Goal: Task Accomplishment & Management: Complete application form

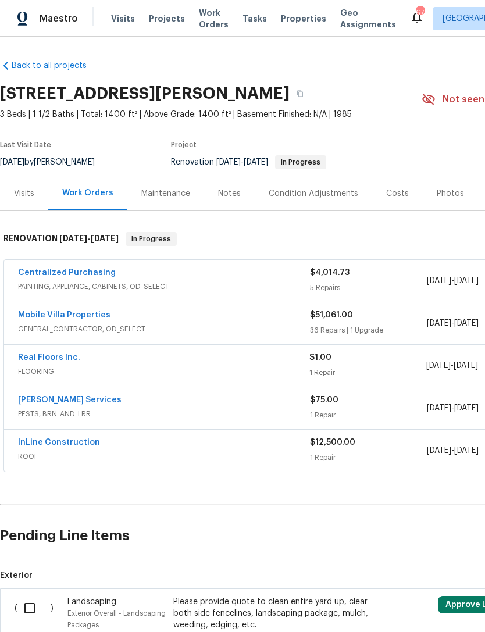
click at [41, 316] on link "Mobile Villa Properties" at bounding box center [64, 315] width 92 height 8
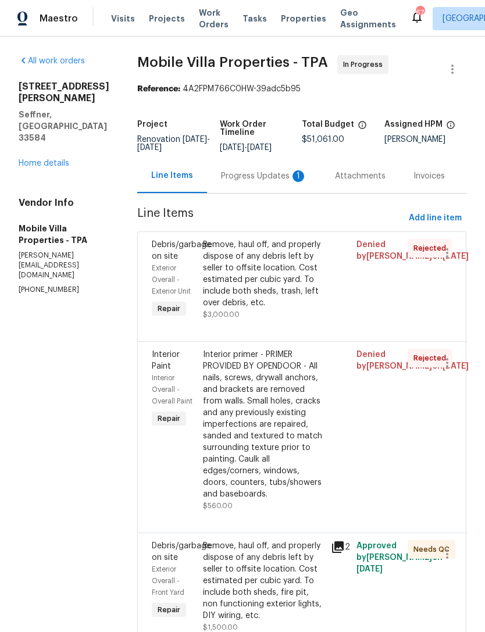
click at [335, 181] on div "Attachments" at bounding box center [360, 176] width 51 height 12
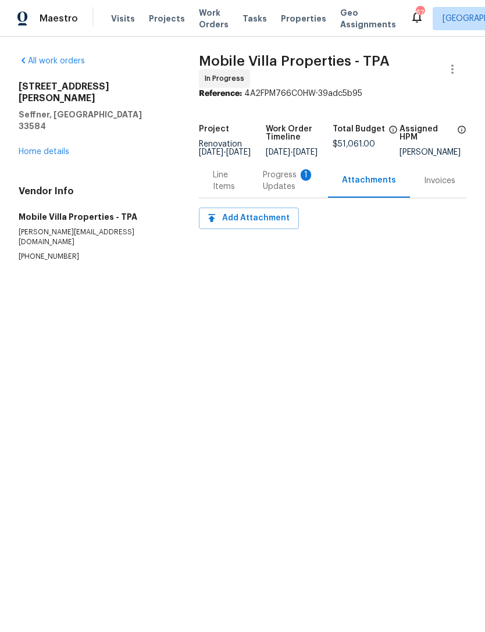
click at [282, 184] on div "Progress Updates 1" at bounding box center [288, 180] width 51 height 23
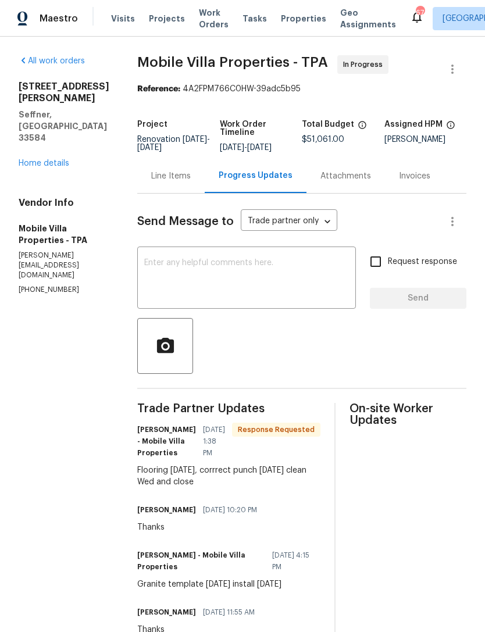
click at [151, 182] on div "Line Items" at bounding box center [171, 176] width 40 height 12
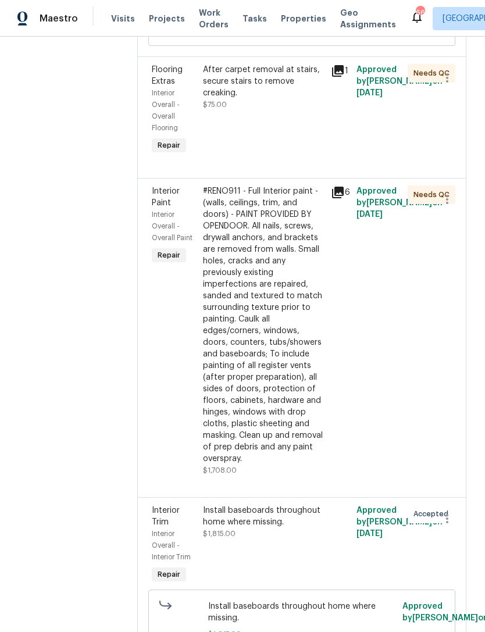
scroll to position [5129, 0]
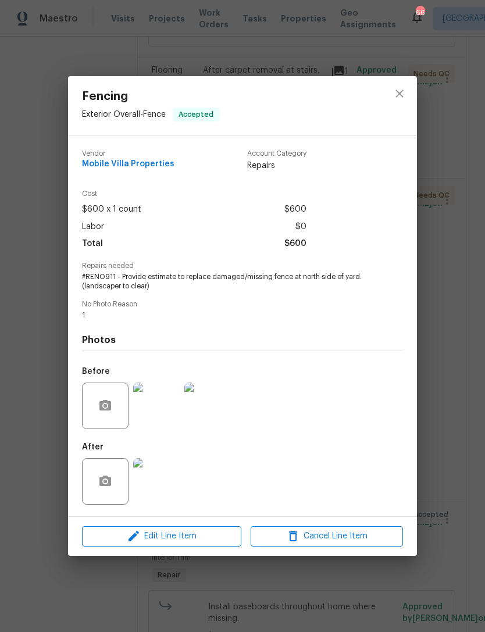
click at [156, 486] on img at bounding box center [156, 481] width 47 height 47
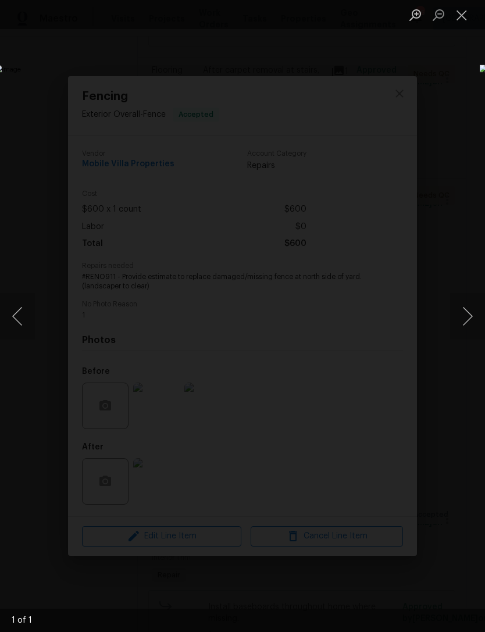
click at [466, 310] on button "Next image" at bounding box center [467, 316] width 35 height 47
click at [20, 318] on button "Previous image" at bounding box center [17, 316] width 35 height 47
click at [22, 329] on button "Previous image" at bounding box center [17, 316] width 35 height 47
click at [461, 13] on button "Close lightbox" at bounding box center [461, 15] width 23 height 20
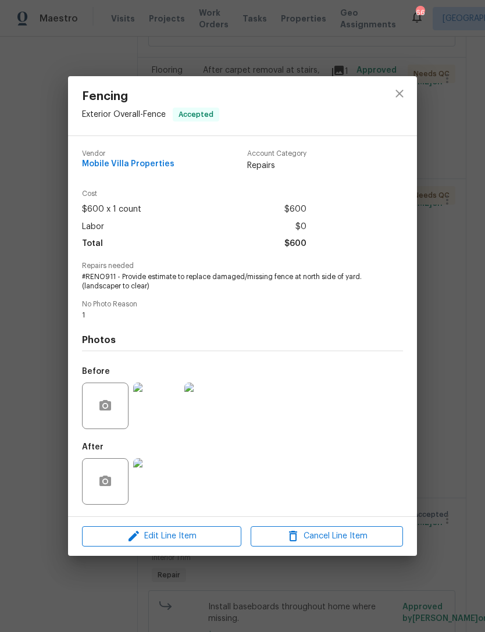
click at [160, 420] on img at bounding box center [156, 406] width 47 height 47
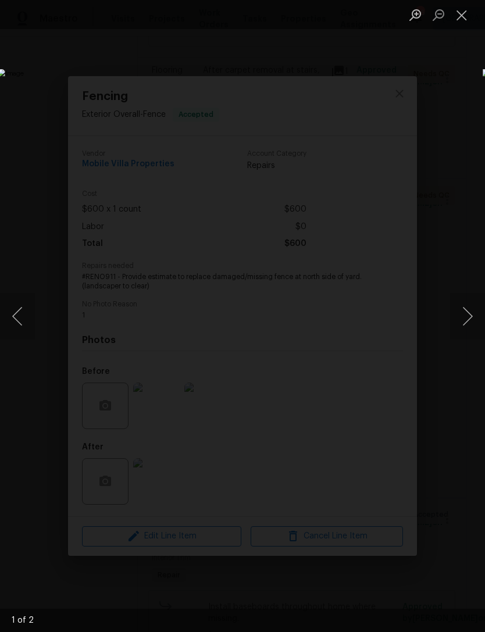
click at [471, 309] on button "Next image" at bounding box center [467, 316] width 35 height 47
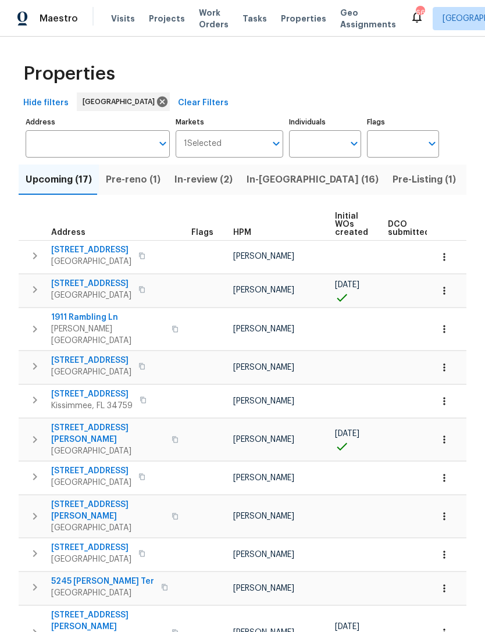
click at [332, 154] on input "Individuals" at bounding box center [316, 143] width 55 height 27
type input "bobby"
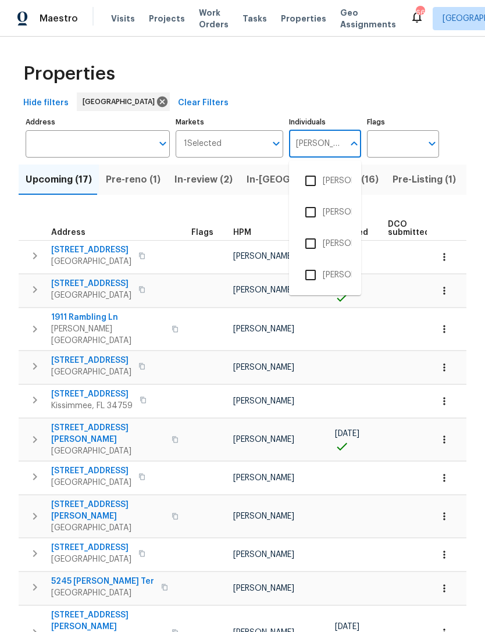
click at [343, 248] on li "[PERSON_NAME]" at bounding box center [325, 244] width 54 height 24
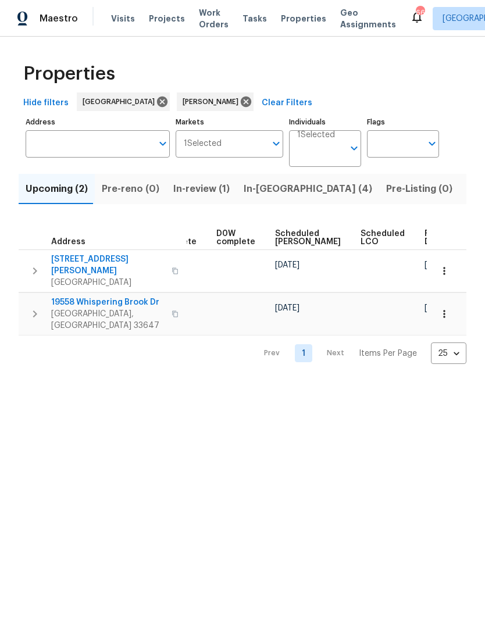
scroll to position [0, 291]
click at [425, 245] on span "Ready Date" at bounding box center [438, 238] width 26 height 16
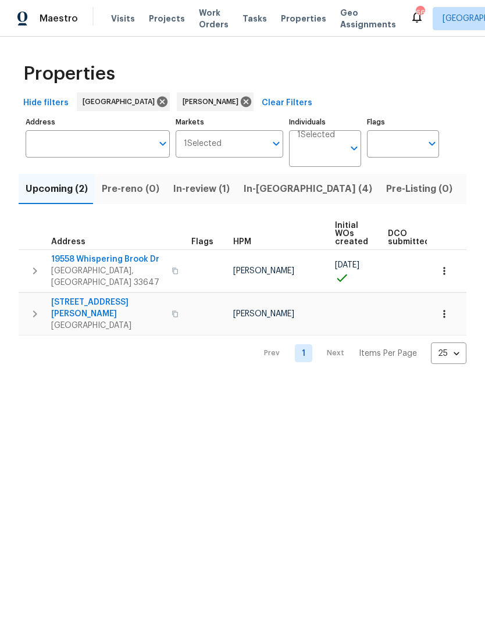
click at [69, 297] on span "4471 Har Paul Cir" at bounding box center [107, 308] width 113 height 23
click at [447, 301] on button "button" at bounding box center [445, 314] width 26 height 26
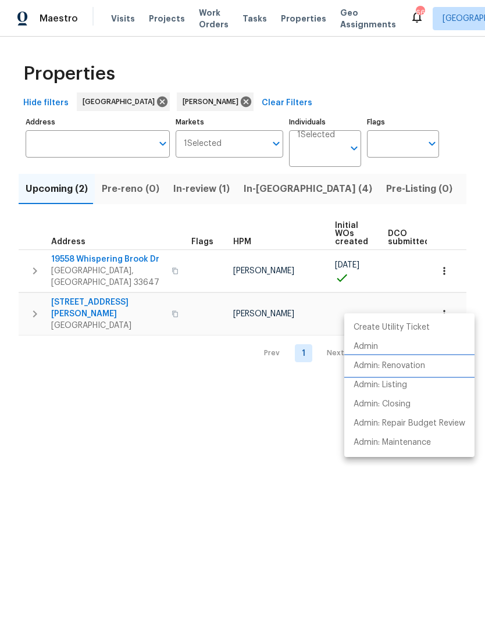
click at [425, 359] on li "Admin: Renovation" at bounding box center [409, 366] width 130 height 19
click at [280, 187] on div at bounding box center [242, 316] width 485 height 632
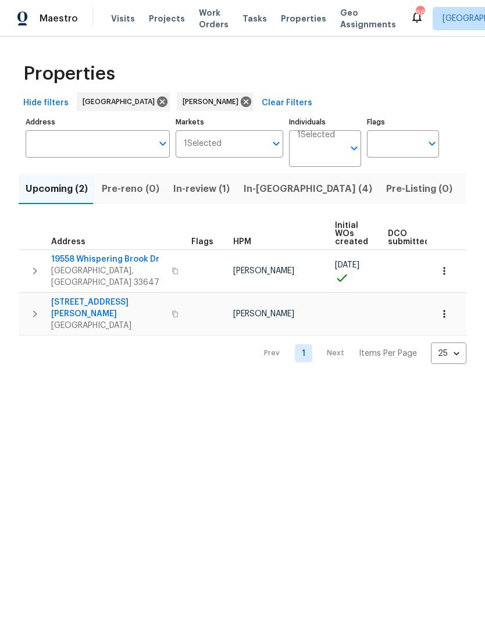
click at [266, 198] on button "In-reno (4)" at bounding box center [308, 189] width 143 height 30
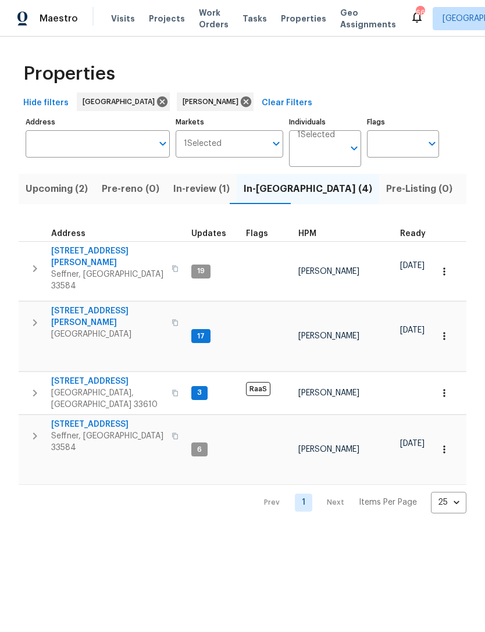
click at [108, 250] on span "[STREET_ADDRESS][PERSON_NAME]" at bounding box center [107, 256] width 113 height 23
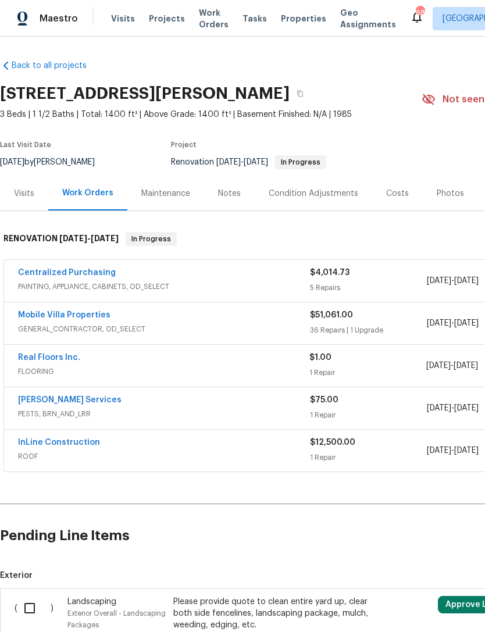
click at [42, 317] on link "Mobile Villa Properties" at bounding box center [64, 315] width 92 height 8
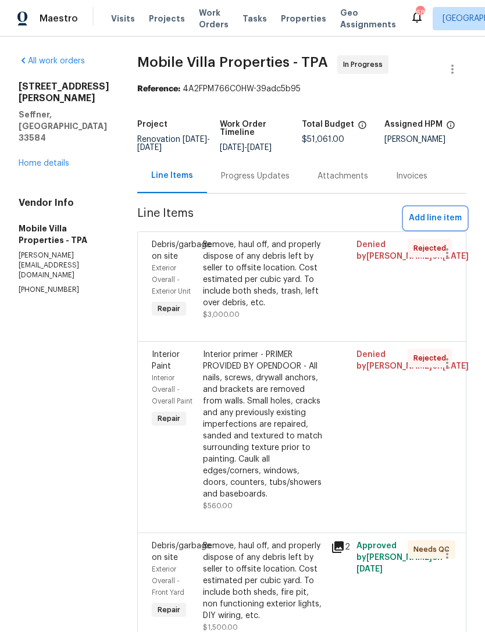
click at [451, 226] on button "Add line item" at bounding box center [435, 219] width 62 height 22
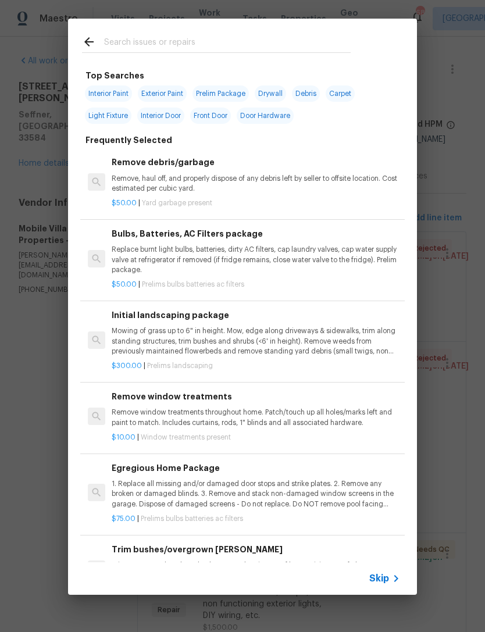
click at [387, 575] on span "Skip" at bounding box center [379, 579] width 20 height 12
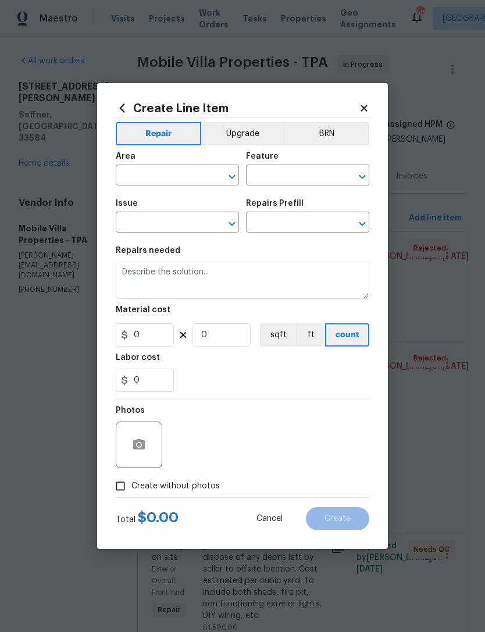
click at [184, 184] on input "text" at bounding box center [161, 177] width 91 height 18
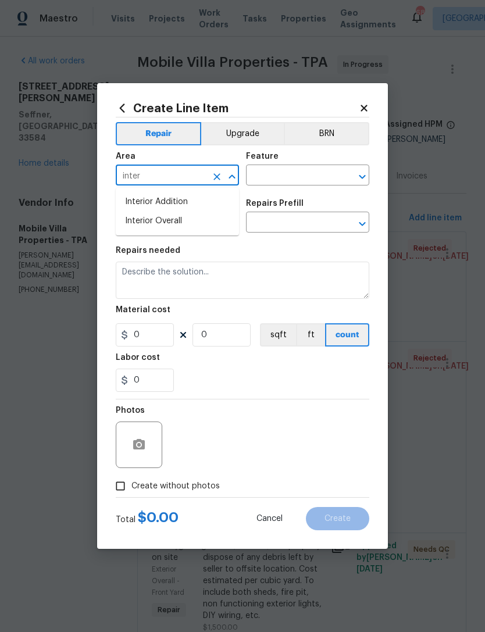
click at [228, 222] on li "Interior Overall" at bounding box center [177, 221] width 123 height 19
type input "Interior Overall"
click at [294, 185] on input "text" at bounding box center [291, 177] width 91 height 18
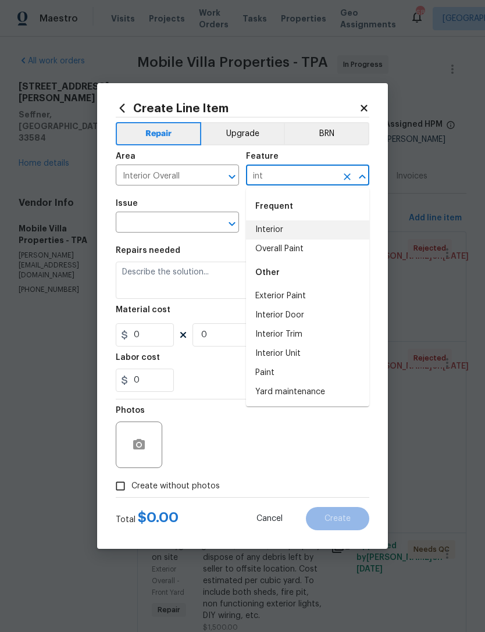
click at [297, 231] on li "Interior" at bounding box center [307, 229] width 123 height 19
type input "Interior"
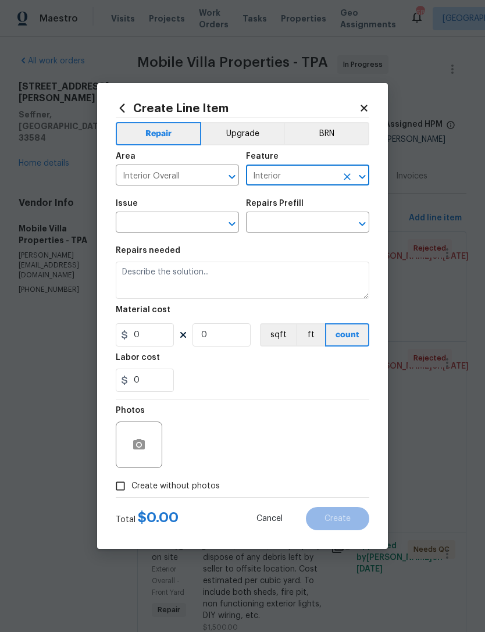
click at [188, 223] on input "text" at bounding box center [161, 224] width 91 height 18
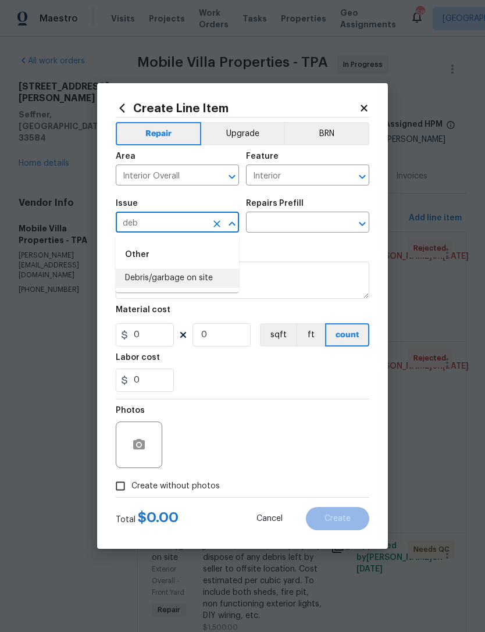
click at [213, 277] on li "Debris/garbage on site" at bounding box center [177, 278] width 123 height 19
type input "Debris/garbage on site"
click at [323, 224] on input "text" at bounding box center [291, 224] width 91 height 18
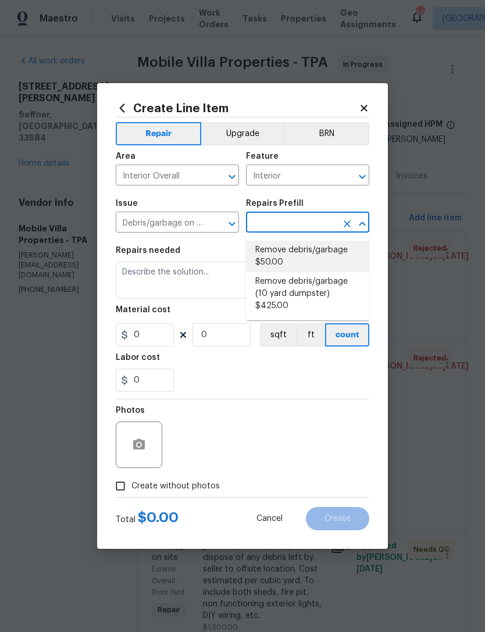
click at [314, 254] on li "Remove debris/garbage $50.00" at bounding box center [307, 256] width 123 height 31
type input "Remove debris/garbage $50.00"
type textarea "Remove, haul off, and properly dispose of any debris left by seller to offsite …"
type input "1"
type input "50"
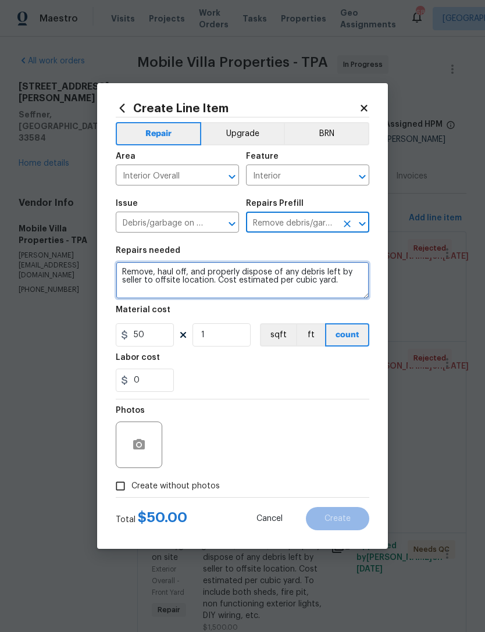
click at [344, 295] on textarea "Remove, haul off, and properly dispose of any debris left by seller to offsite …" at bounding box center [243, 280] width 254 height 37
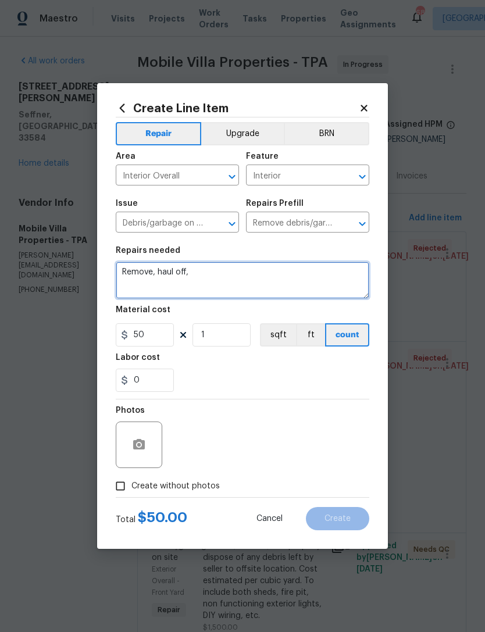
type textarea "Remove,"
type textarea "Extra debris removal needed and post flooring install clean up and closet insta…"
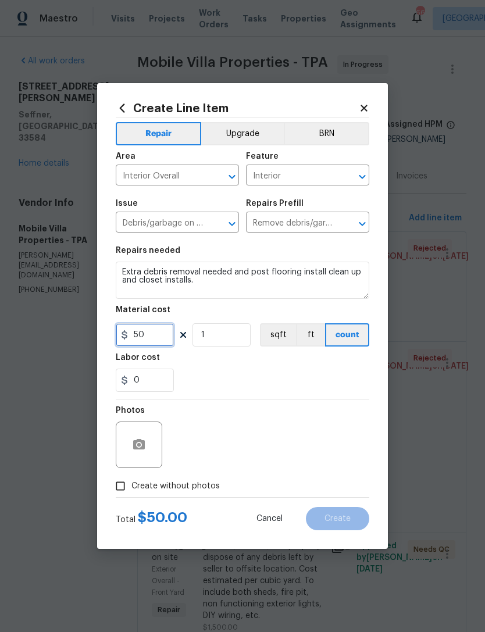
click at [142, 336] on input "50" at bounding box center [145, 334] width 58 height 23
type input "200"
click at [327, 379] on div "0" at bounding box center [243, 380] width 254 height 23
click at [126, 480] on input "Create without photos" at bounding box center [120, 486] width 22 height 22
checkbox input "true"
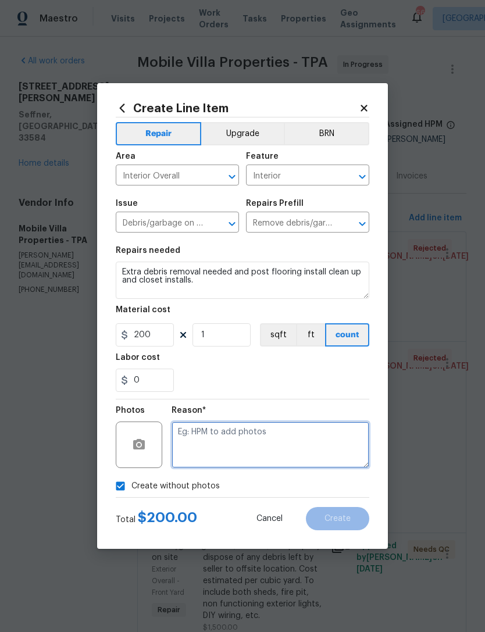
click at [333, 447] on textarea at bounding box center [271, 445] width 198 height 47
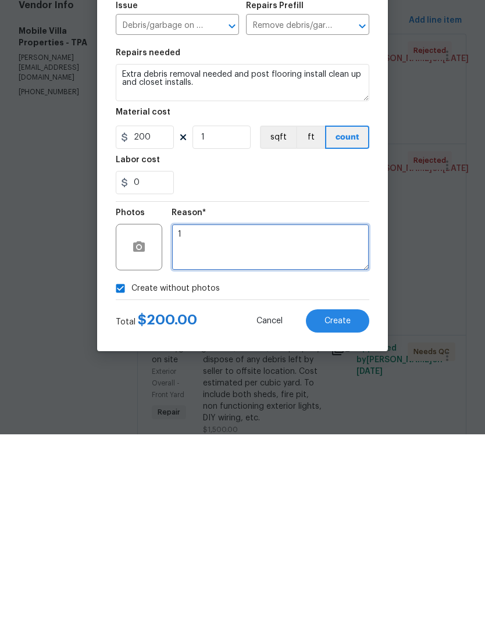
type textarea "1"
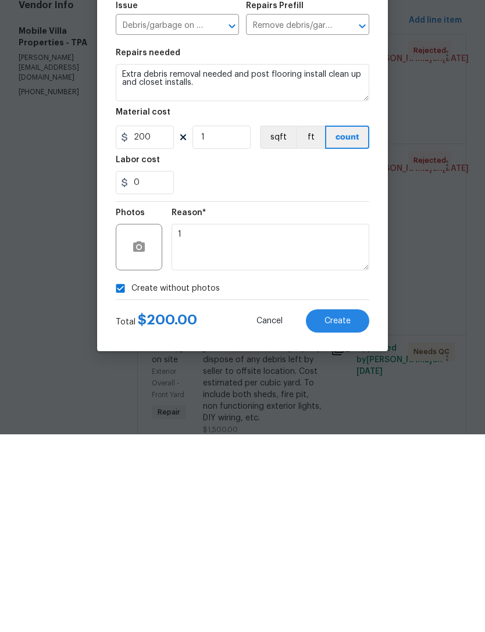
click at [355, 507] on button "Create" at bounding box center [337, 518] width 63 height 23
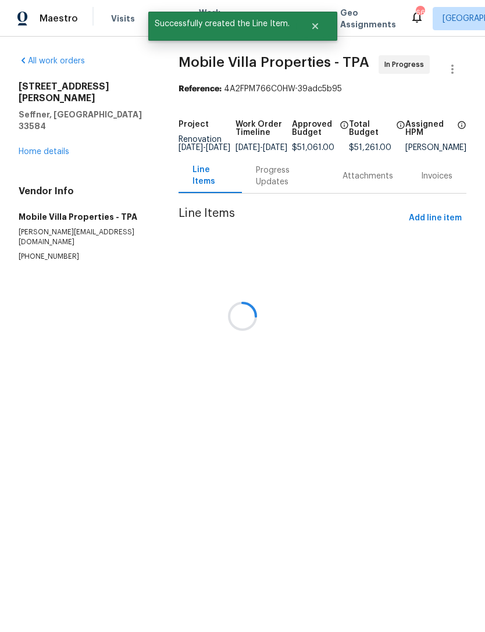
scroll to position [0, 0]
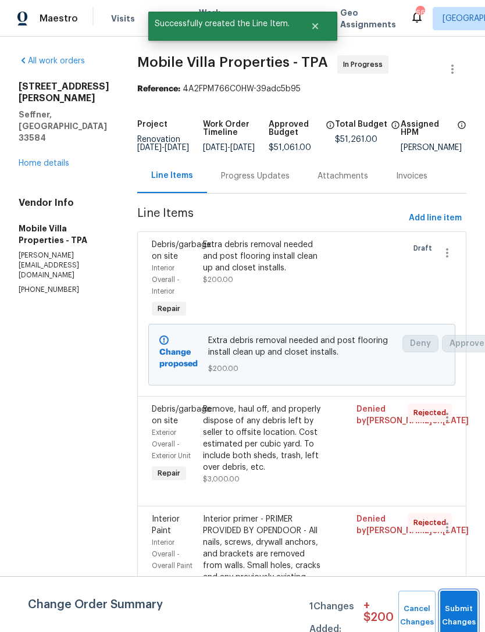
click at [454, 608] on button "Submit Changes" at bounding box center [458, 616] width 37 height 50
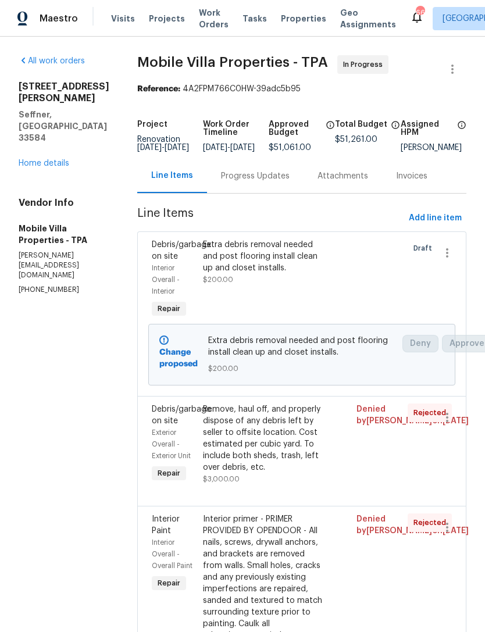
click at [31, 168] on link "Home details" at bounding box center [44, 163] width 51 height 8
